Goal: Information Seeking & Learning: Learn about a topic

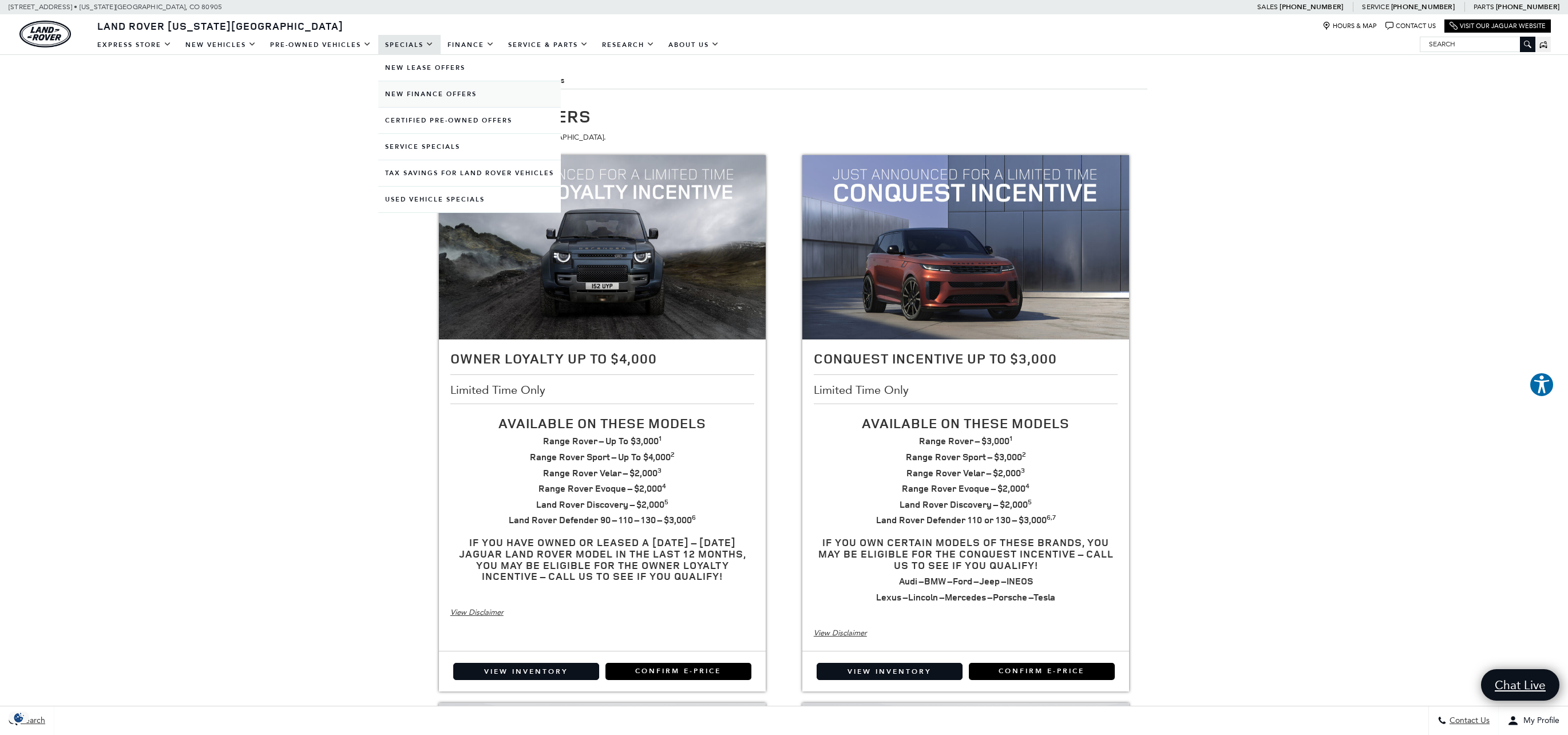
click at [434, 97] on link "New Finance Offers" at bounding box center [469, 94] width 182 height 26
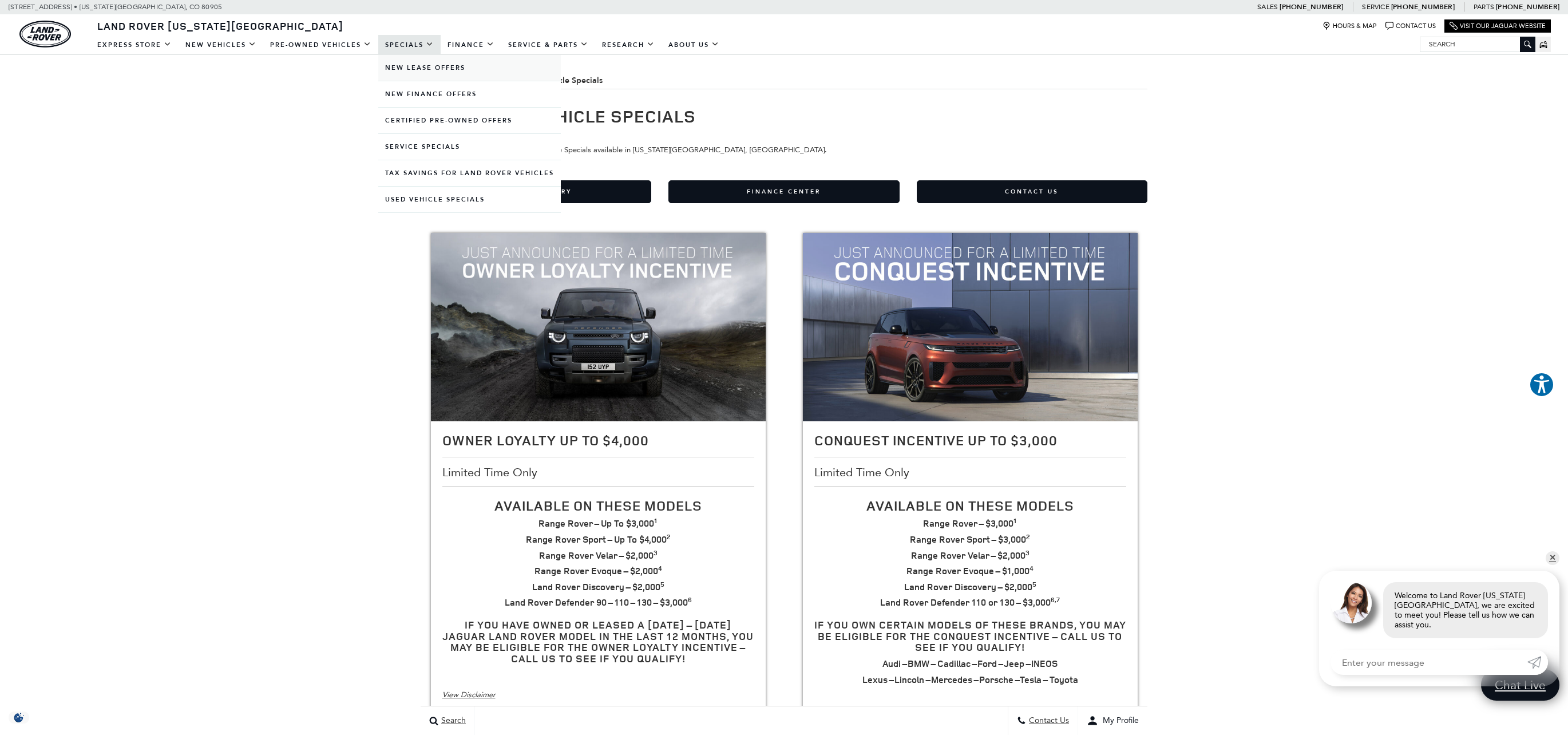
click at [415, 71] on link "New Lease Offers" at bounding box center [469, 68] width 182 height 26
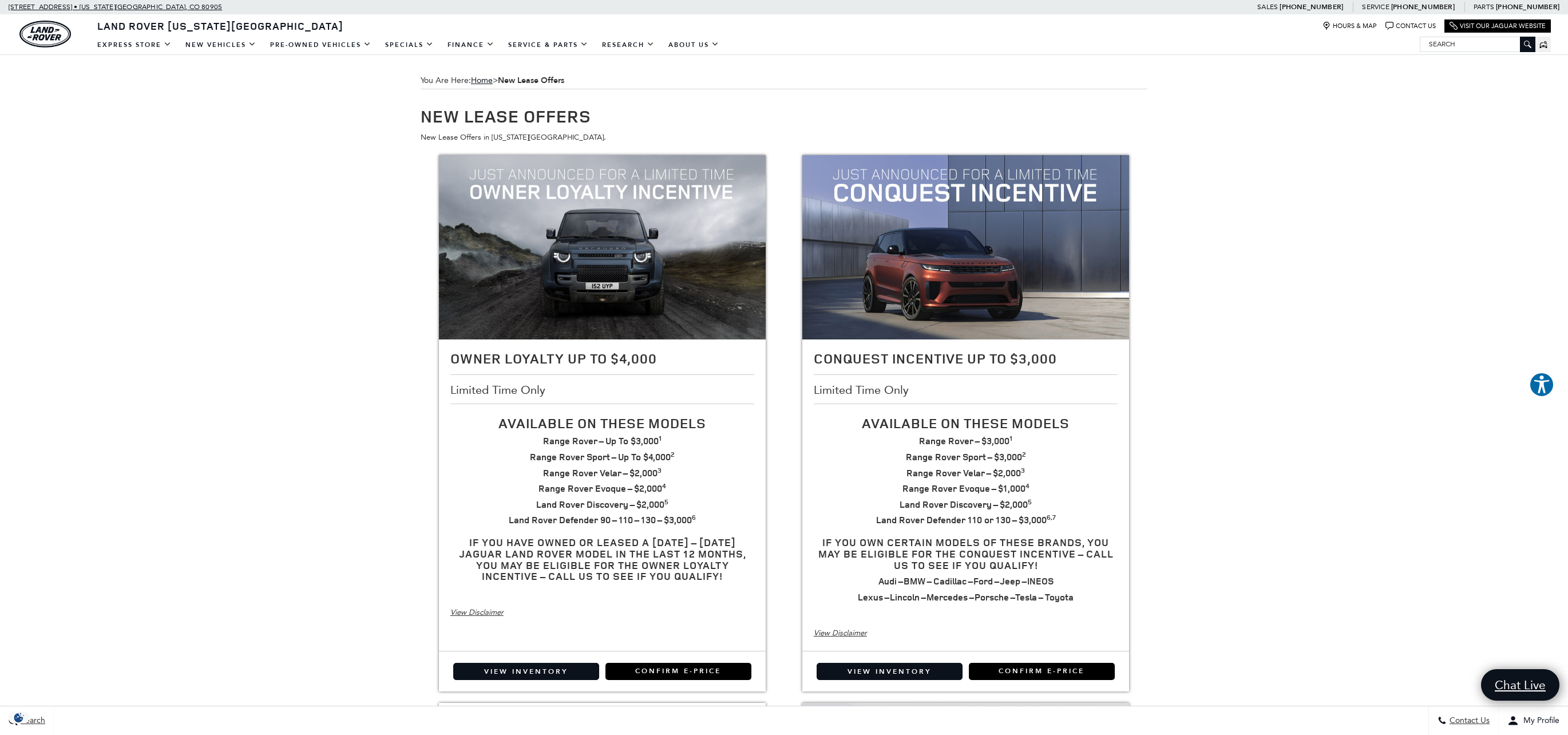
click at [36, 7] on span "[STREET_ADDRESS] •" at bounding box center [43, 7] width 70 height 14
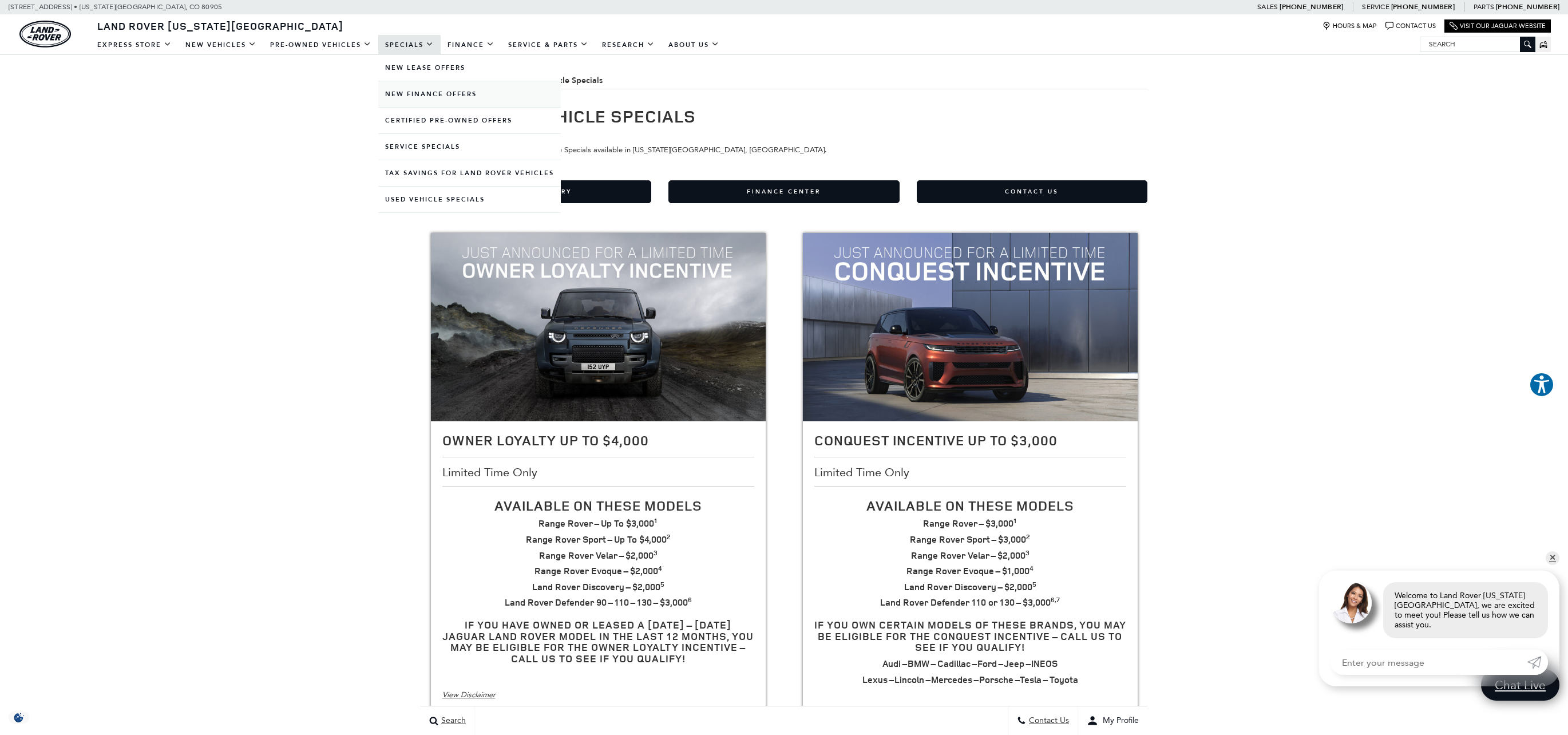
click at [422, 98] on link "New Finance Offers" at bounding box center [469, 94] width 182 height 26
click at [409, 46] on link "Specials" at bounding box center [409, 46] width 62 height 20
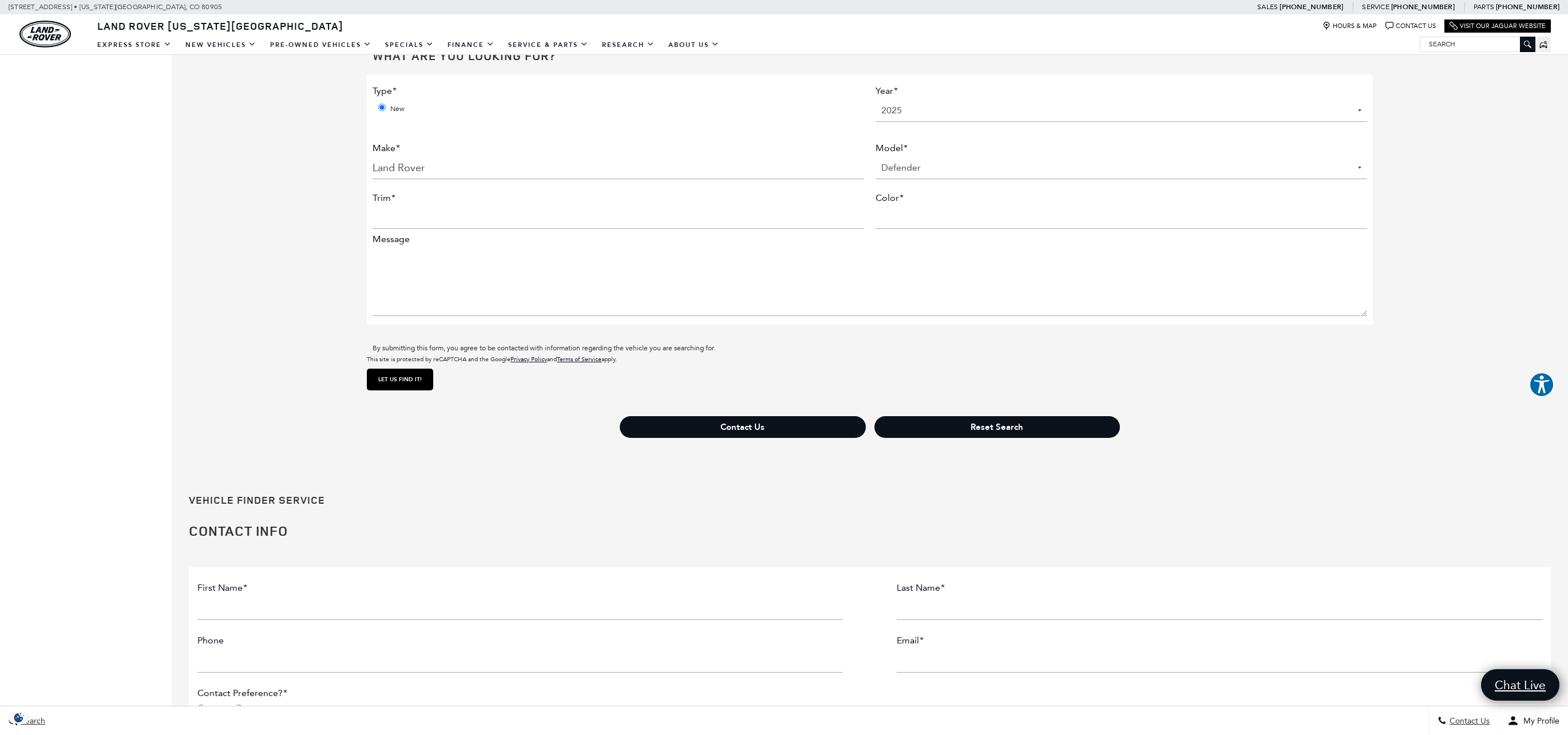
scroll to position [6, 0]
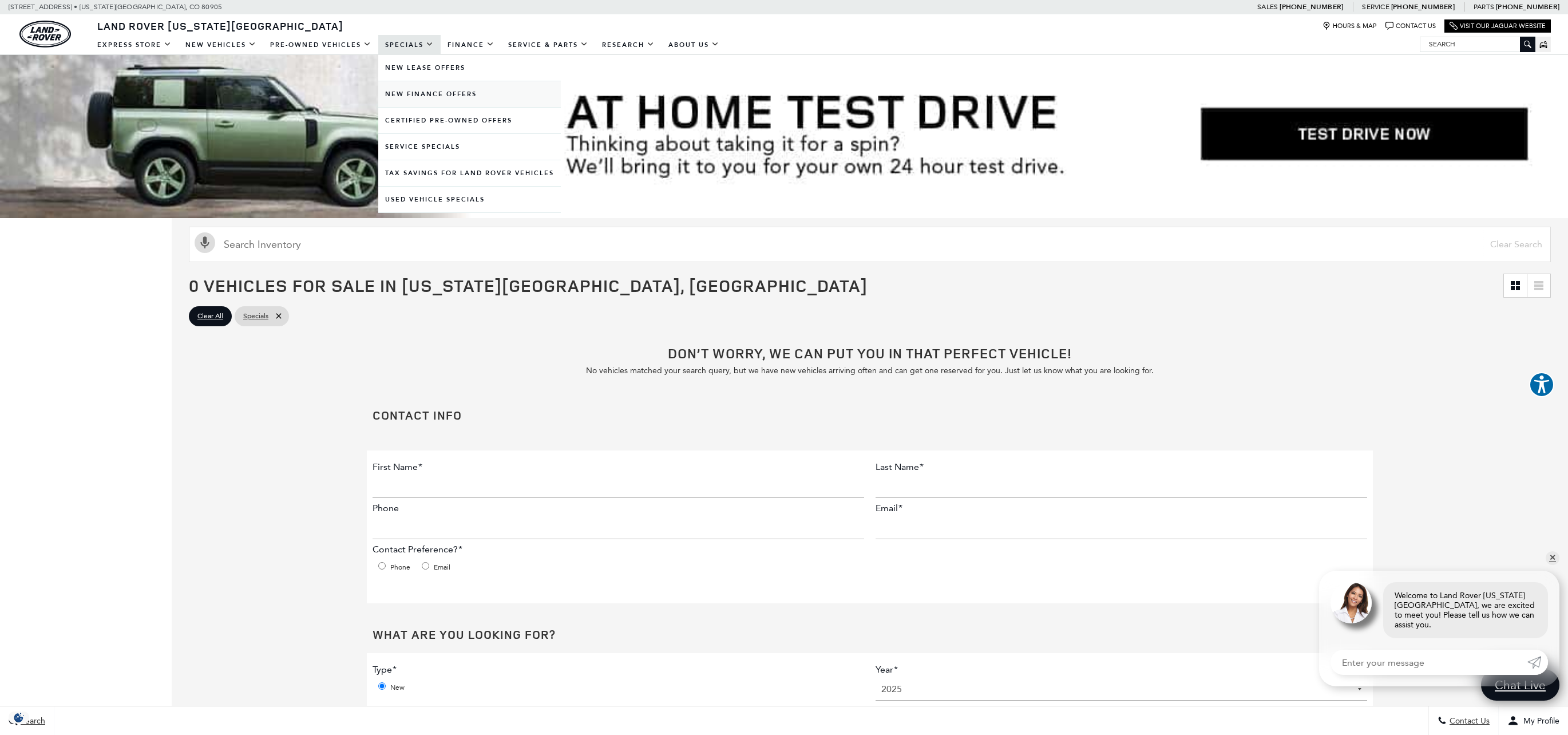
click at [428, 94] on link "New Finance Offers" at bounding box center [469, 94] width 182 height 26
